Goal: Navigation & Orientation: Find specific page/section

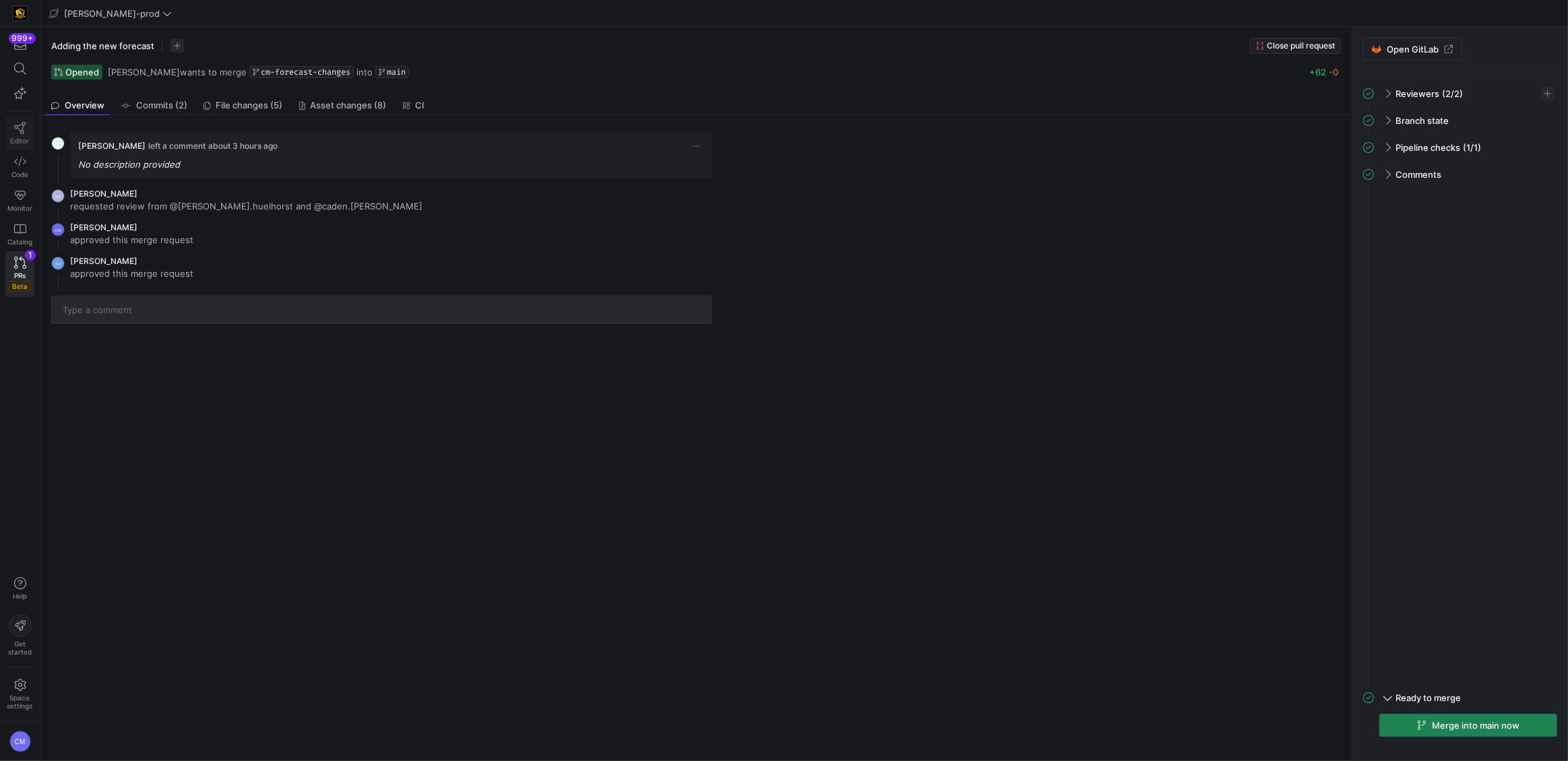
click at [15, 127] on icon at bounding box center [20, 127] width 12 height 12
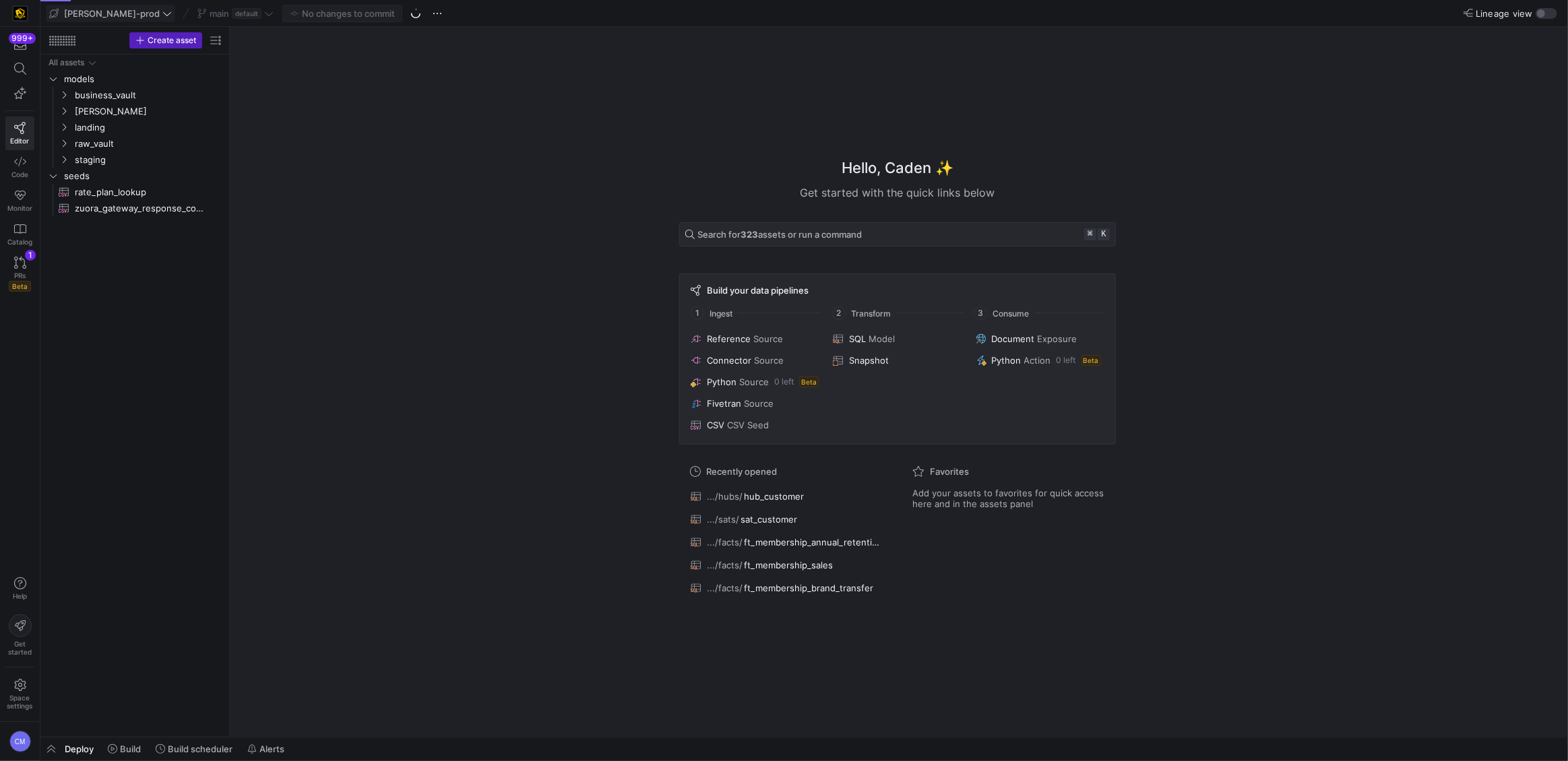
click at [163, 10] on icon at bounding box center [167, 14] width 10 height 10
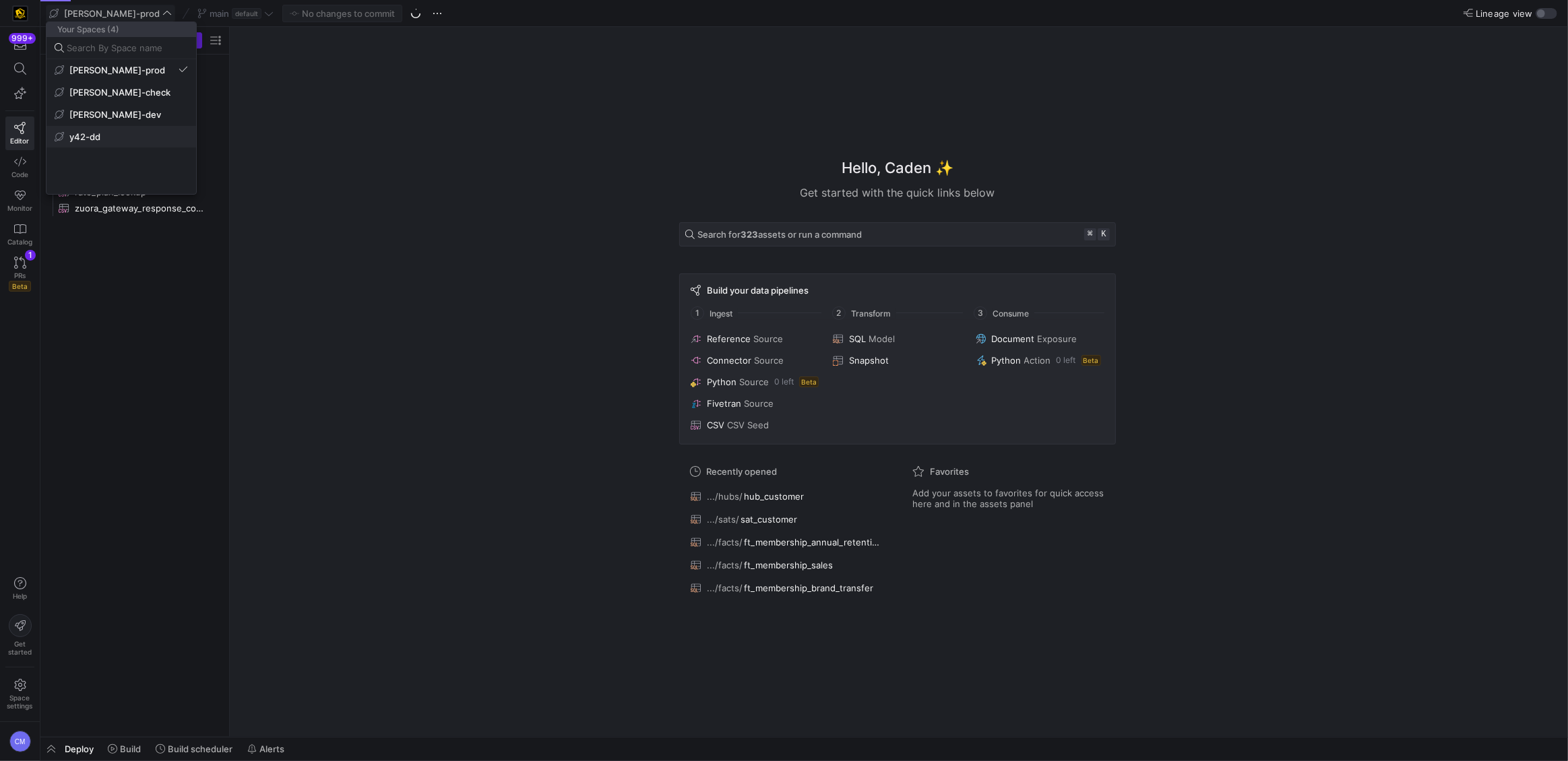
click at [108, 131] on button "y42-dd" at bounding box center [121, 136] width 150 height 22
